Goal: Information Seeking & Learning: Learn about a topic

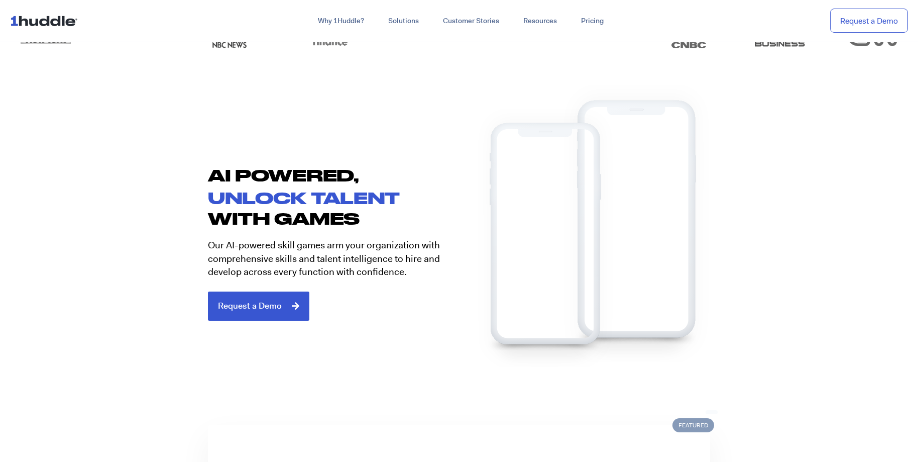
scroll to position [524, 0]
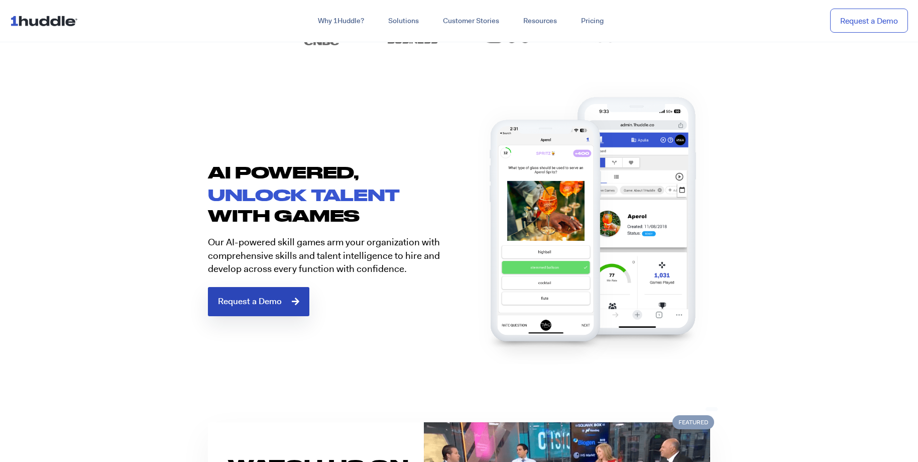
click at [247, 301] on span "Request a Demo" at bounding box center [250, 301] width 64 height 9
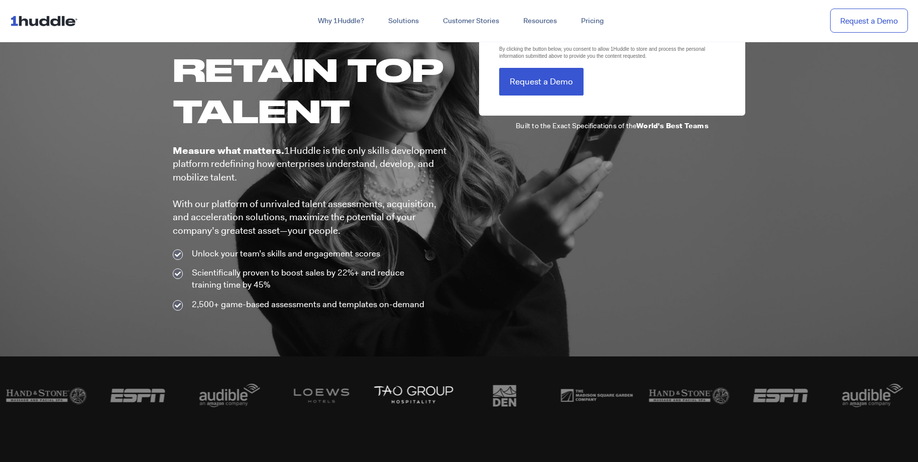
scroll to position [145, 0]
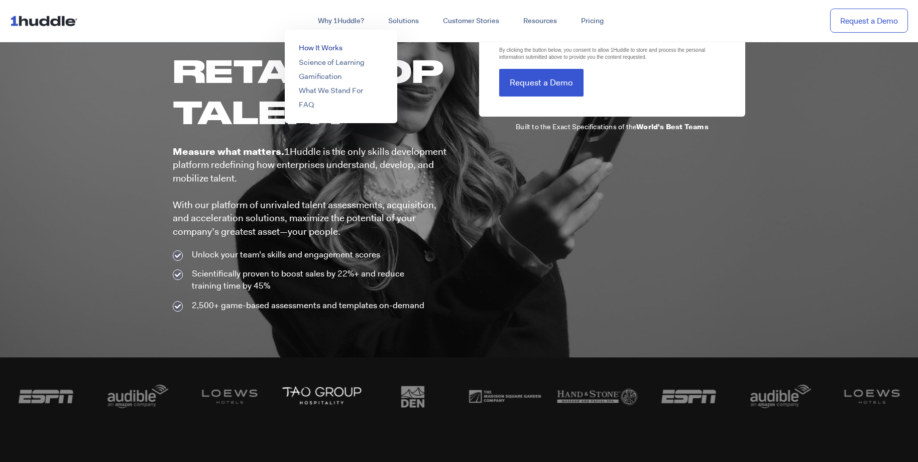
click at [325, 49] on link "How It Works" at bounding box center [321, 48] width 44 height 10
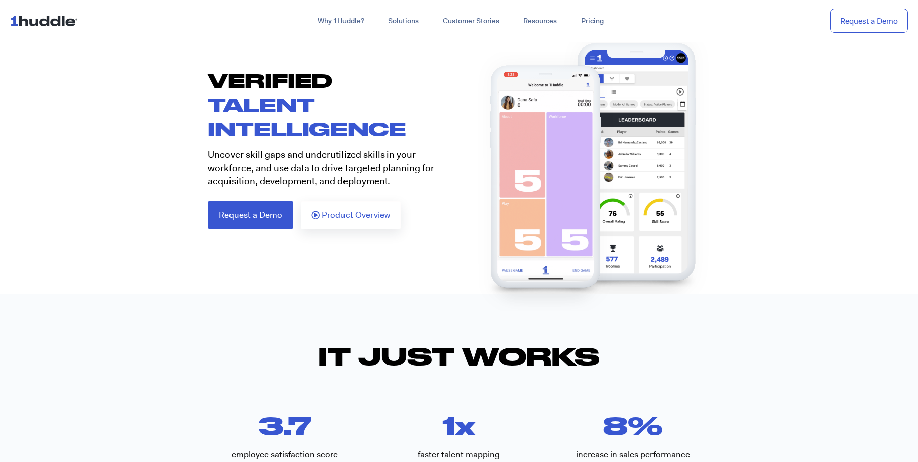
scroll to position [66, 0]
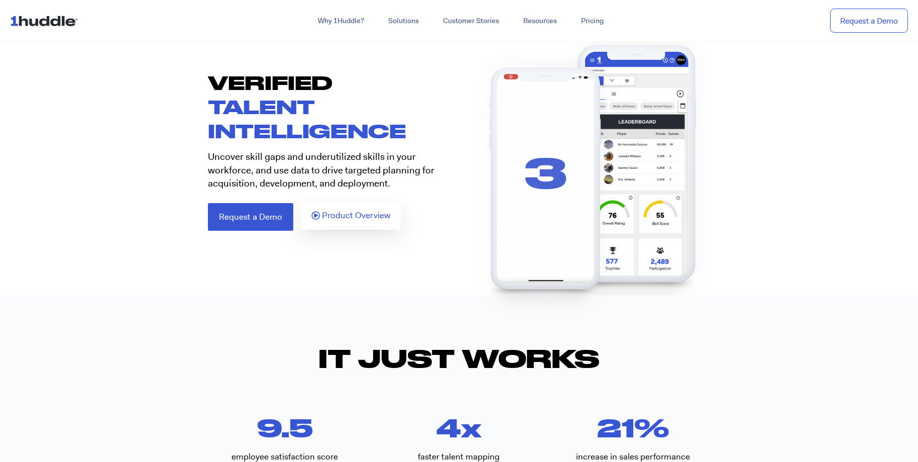
click at [356, 217] on span "Product Overview" at bounding box center [356, 215] width 68 height 9
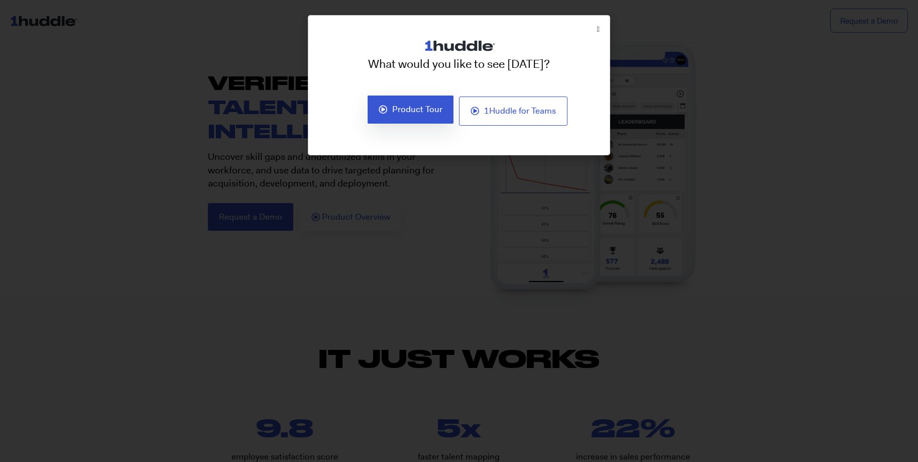
click at [395, 113] on span "Product Tour" at bounding box center [417, 109] width 50 height 9
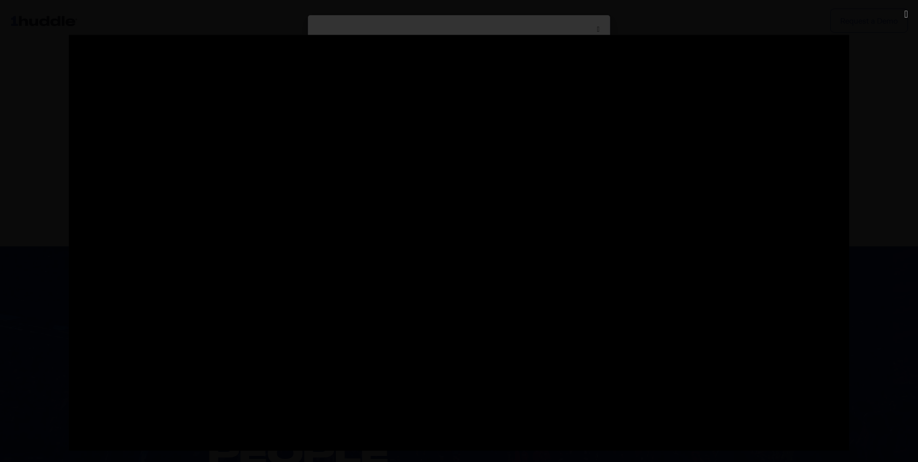
scroll to position [343, 0]
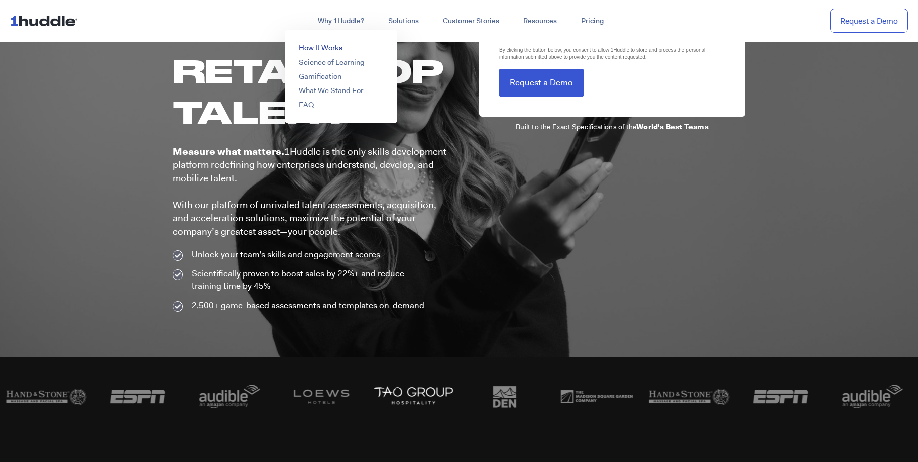
click at [331, 44] on link "How It Works" at bounding box center [321, 48] width 44 height 10
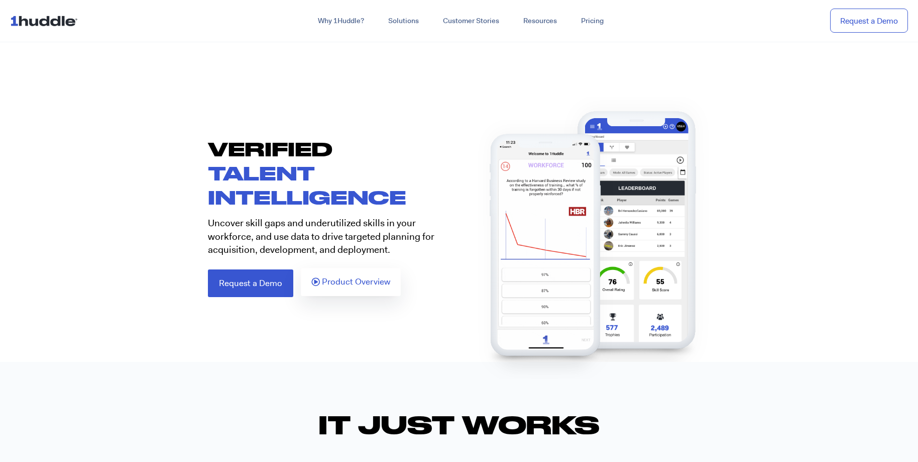
click at [362, 282] on span "Product Overview" at bounding box center [356, 281] width 68 height 9
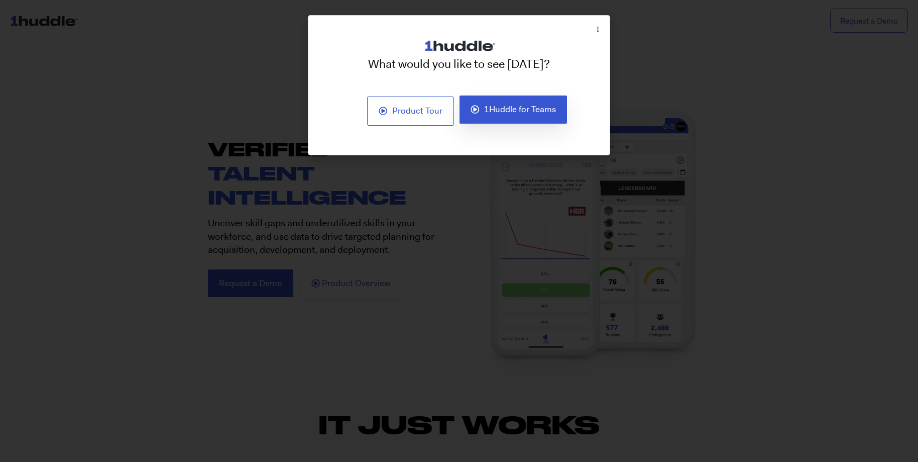
click at [521, 109] on span "1Huddle for Teams" at bounding box center [520, 109] width 72 height 9
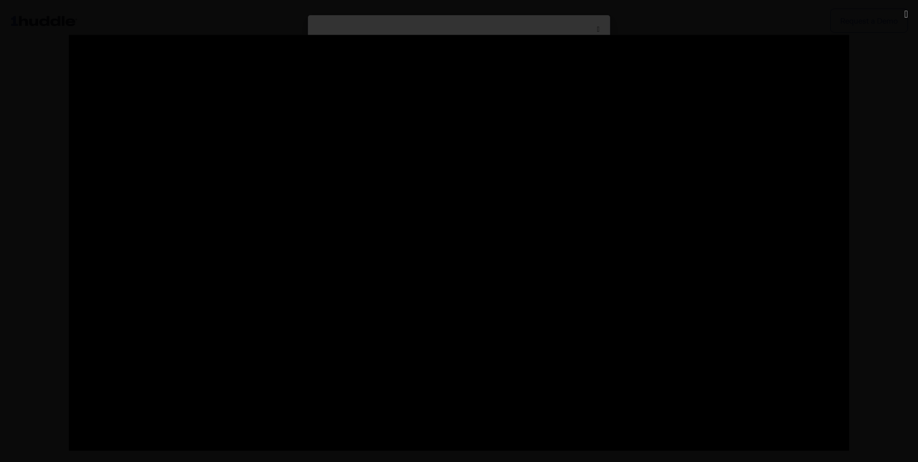
scroll to position [1, 0]
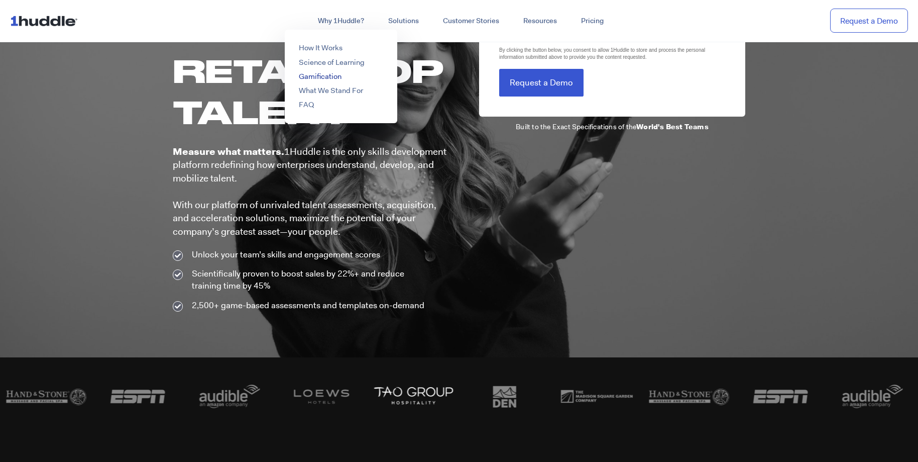
click at [330, 73] on link "Gamification" at bounding box center [320, 76] width 43 height 10
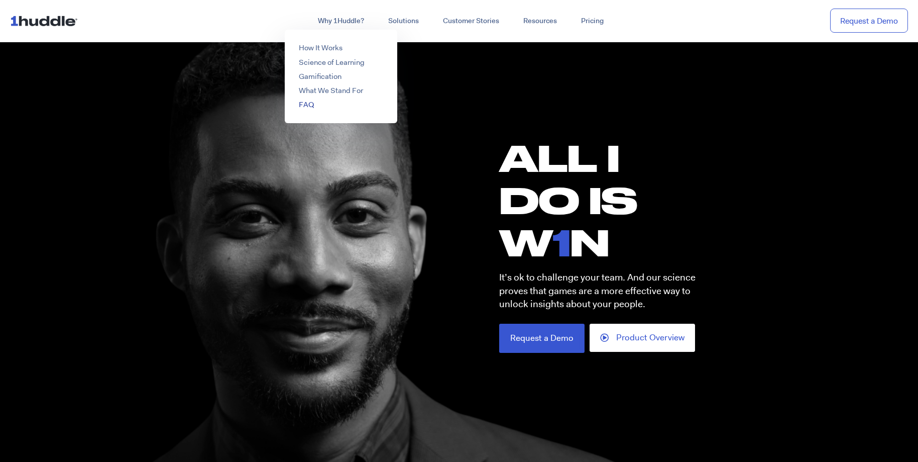
click at [308, 105] on link "FAQ" at bounding box center [306, 104] width 15 height 10
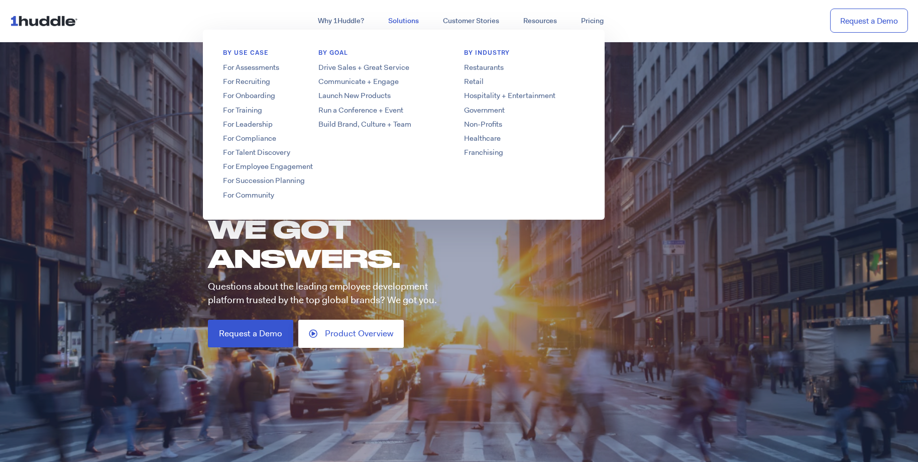
scroll to position [20, 0]
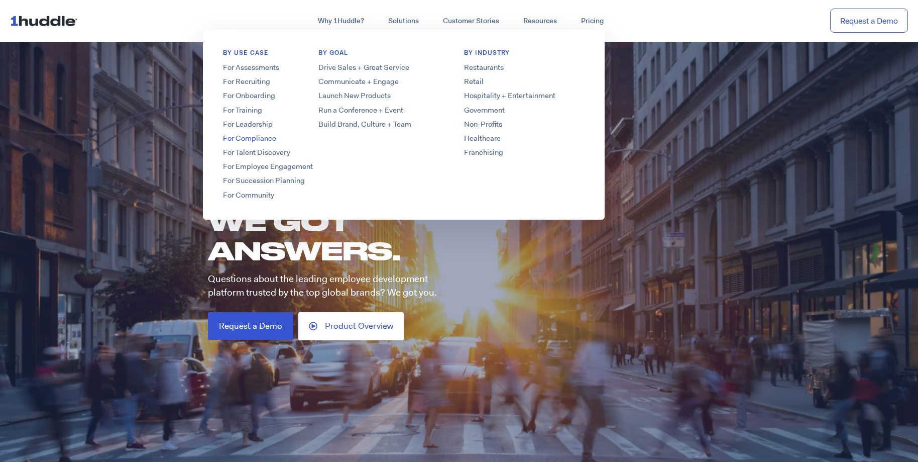
click at [249, 136] on link "For Compliance" at bounding box center [283, 138] width 161 height 11
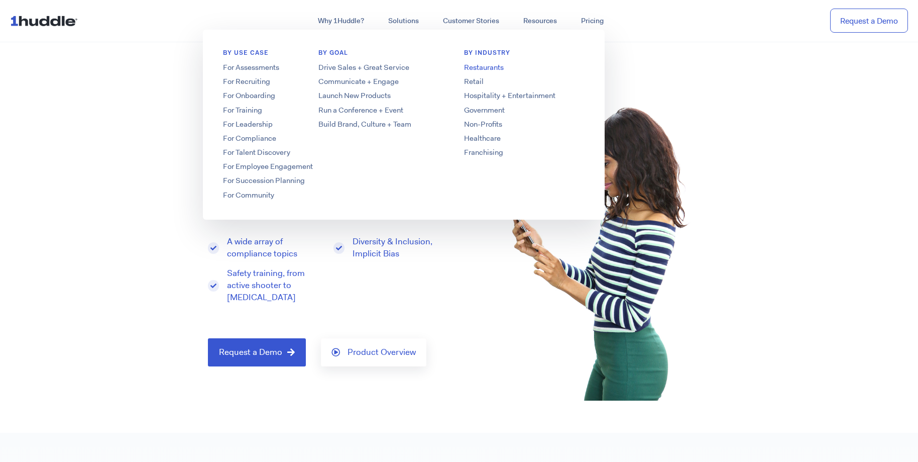
click at [492, 66] on link "Restaurants" at bounding box center [524, 67] width 161 height 11
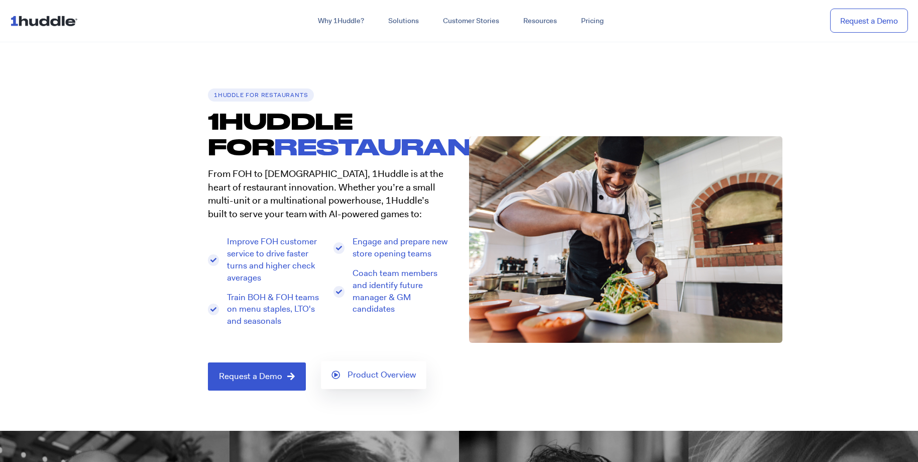
click at [381, 378] on span "Product Overview" at bounding box center [382, 374] width 68 height 9
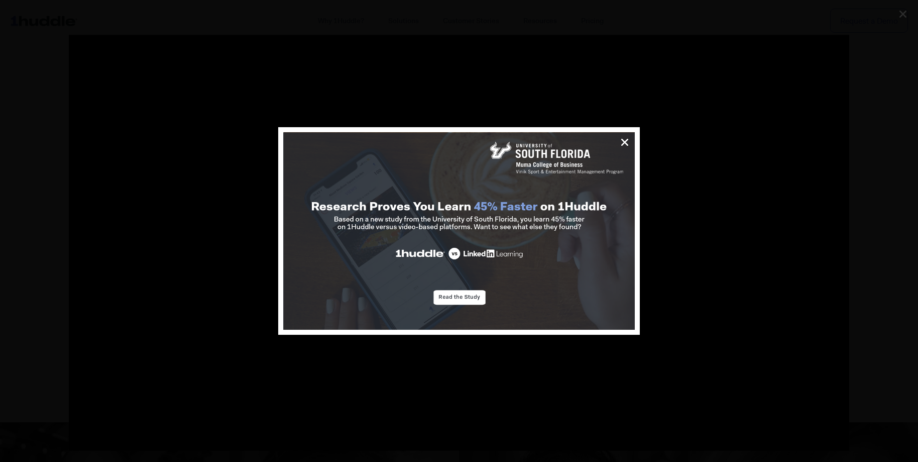
scroll to position [5, 0]
click at [456, 298] on img at bounding box center [459, 231] width 352 height 198
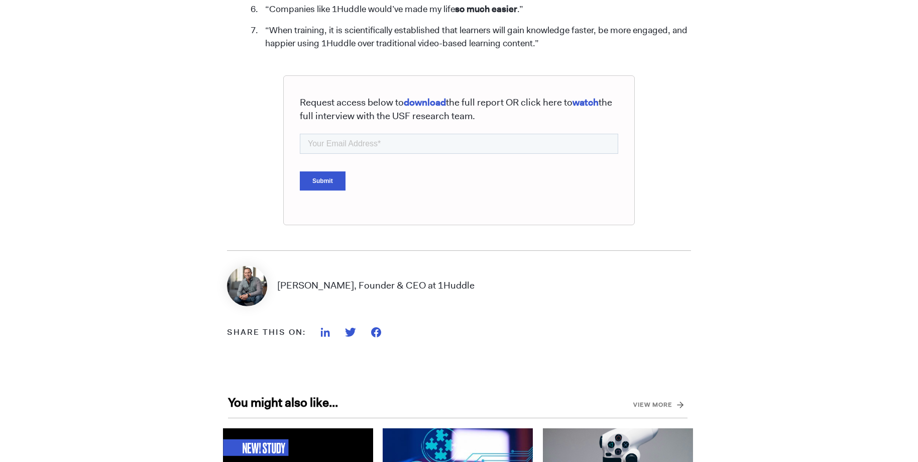
scroll to position [1006, 0]
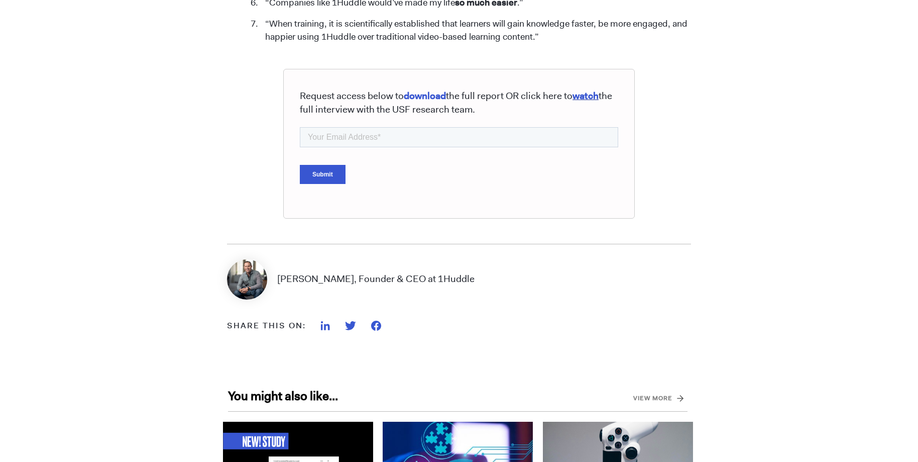
click at [591, 97] on span "watch" at bounding box center [586, 95] width 26 height 13
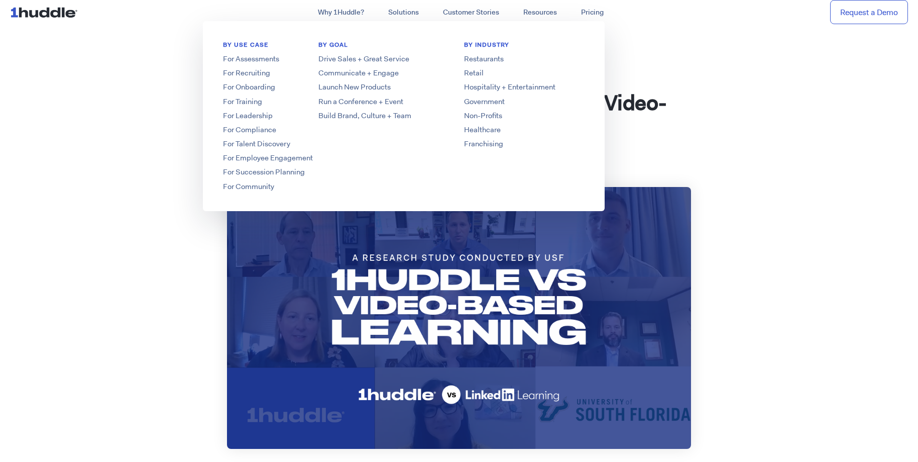
scroll to position [0, 0]
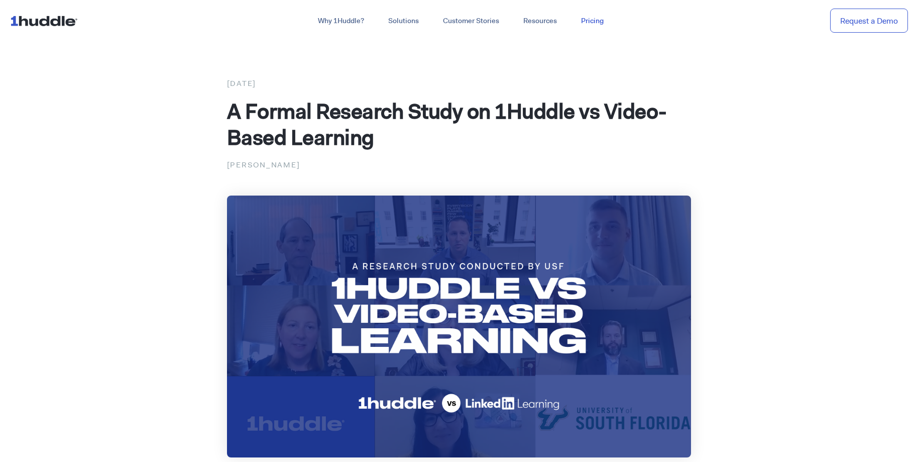
click at [593, 21] on link "Pricing" at bounding box center [592, 21] width 47 height 18
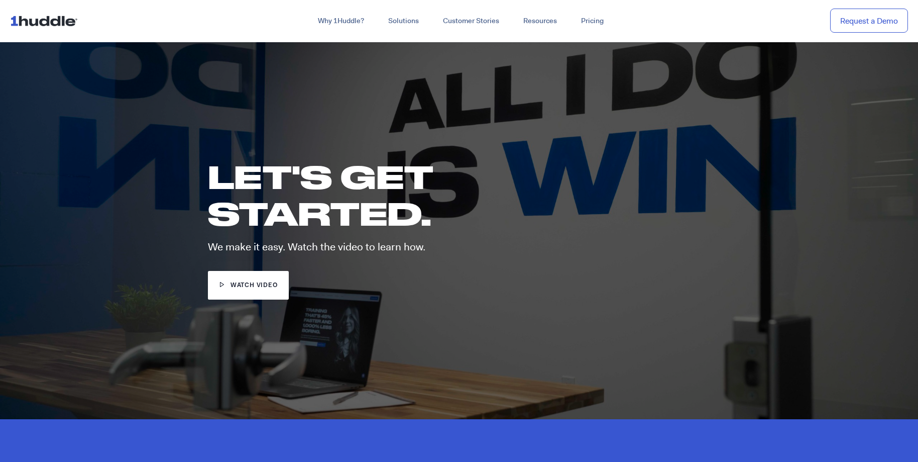
click at [238, 287] on span "watch video" at bounding box center [254, 286] width 47 height 10
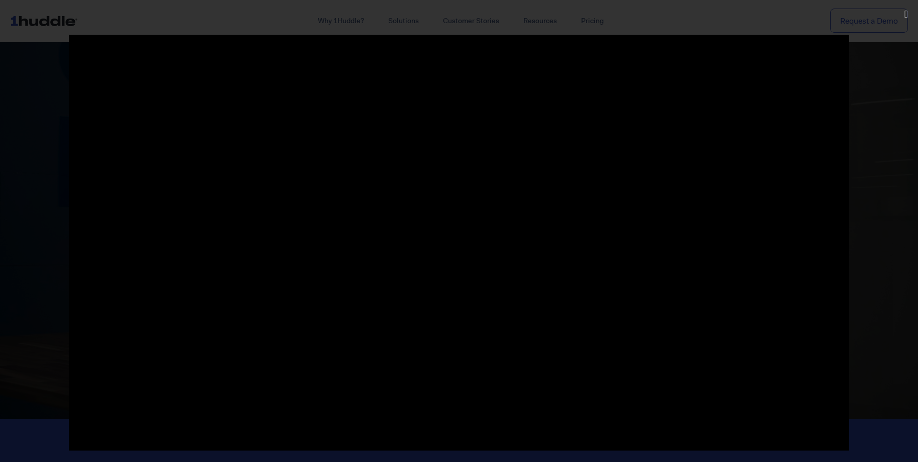
click at [893, 121] on div at bounding box center [459, 231] width 918 height 392
click at [23, 31] on div at bounding box center [459, 231] width 918 height 462
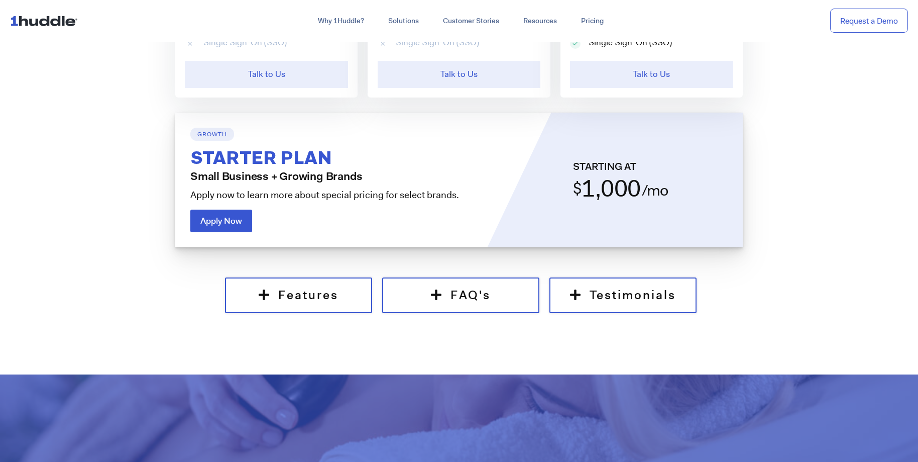
scroll to position [792, 0]
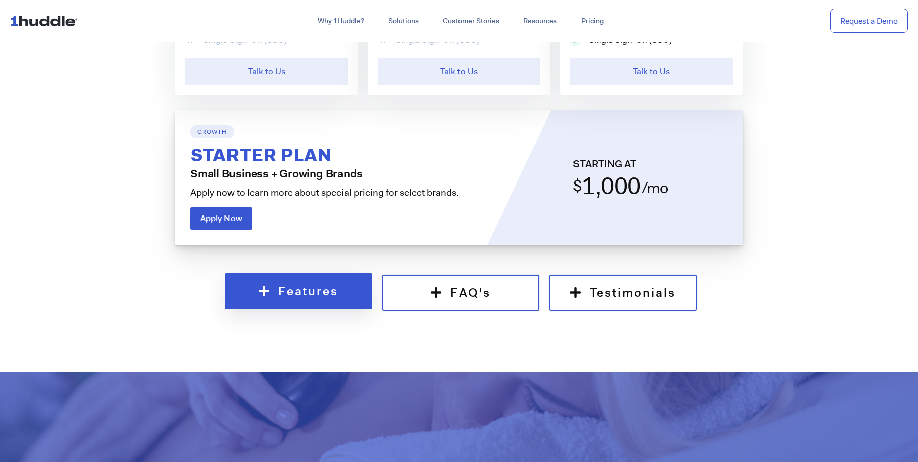
click at [260, 292] on icon at bounding box center [265, 290] width 12 height 12
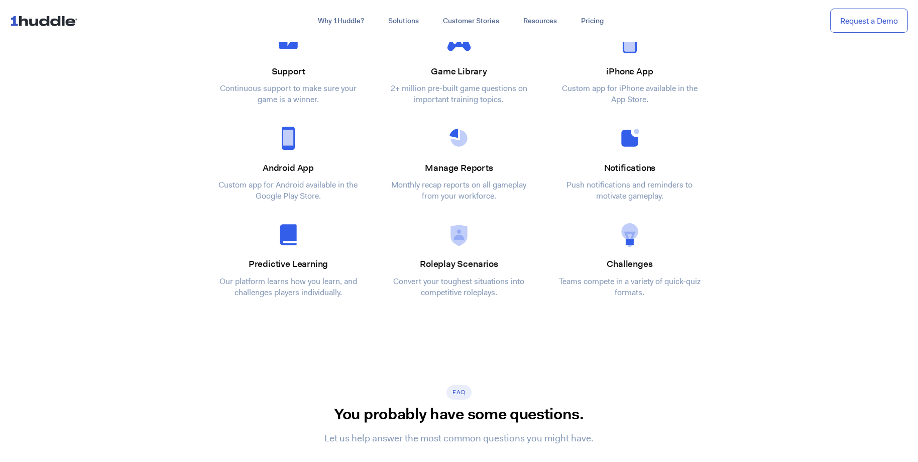
scroll to position [1824, 0]
